Goal: Information Seeking & Learning: Learn about a topic

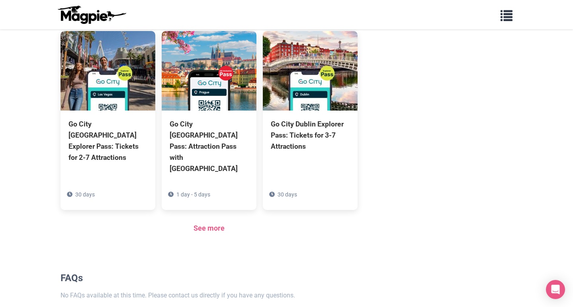
scroll to position [578, 0]
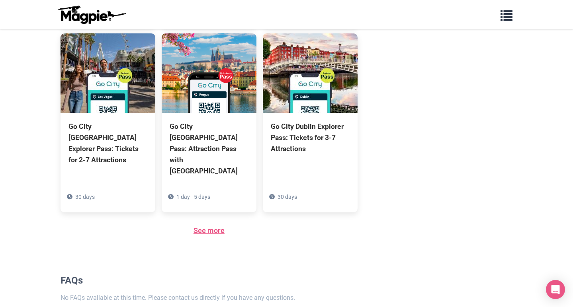
click at [215, 227] on link "See more" at bounding box center [208, 231] width 31 height 8
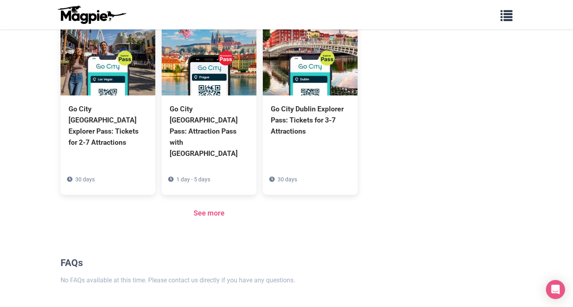
scroll to position [596, 0]
click at [225, 209] on link "See more" at bounding box center [208, 213] width 31 height 8
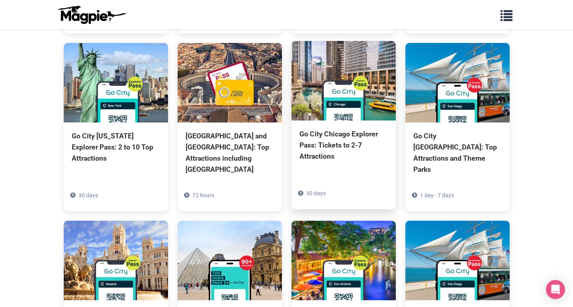
scroll to position [611, 0]
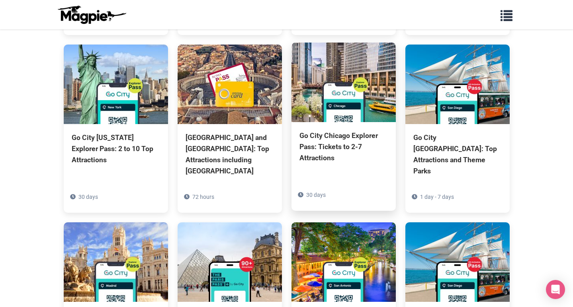
click at [341, 130] on div "Go City Chicago Explorer Pass: Tickets to 2-7 Attractions" at bounding box center [343, 146] width 88 height 33
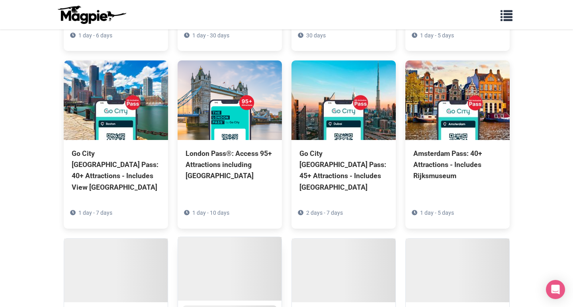
scroll to position [1994, 0]
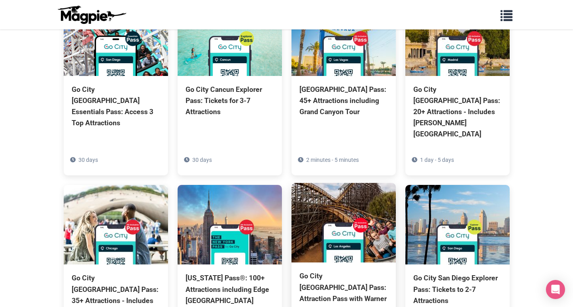
scroll to position [2238, 0]
